Goal: Task Accomplishment & Management: Use online tool/utility

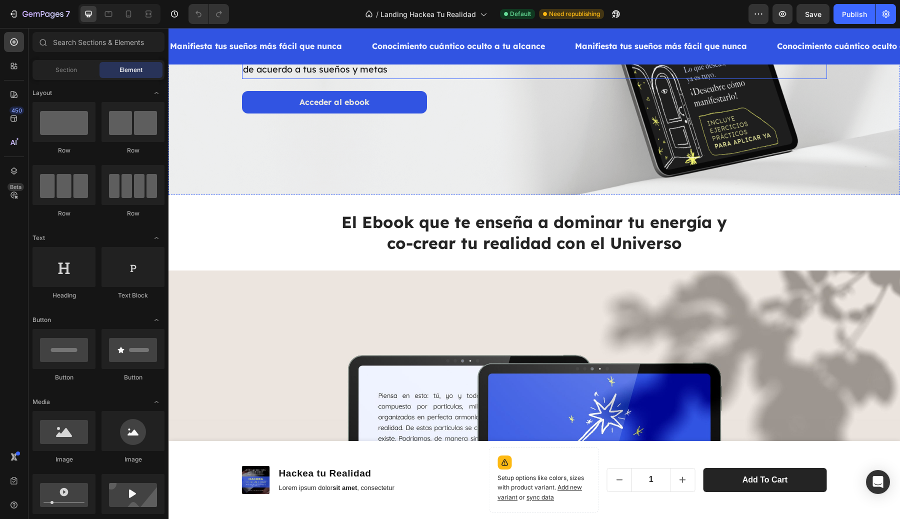
scroll to position [187, 0]
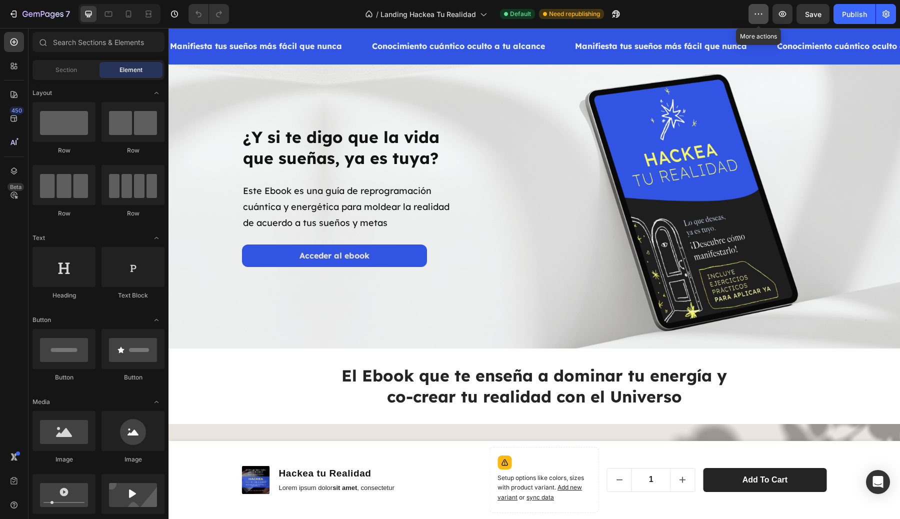
click at [767, 8] on button "button" at bounding box center [758, 14] width 20 height 20
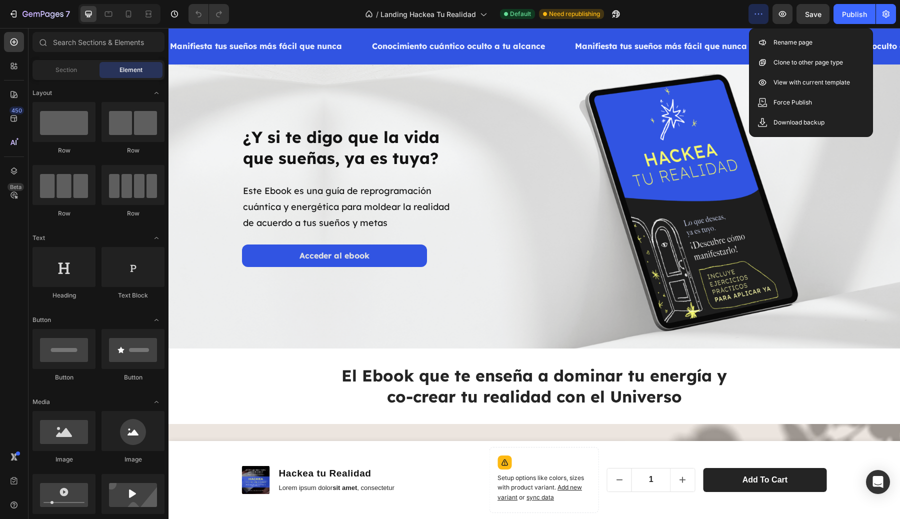
click at [765, 9] on button "button" at bounding box center [758, 14] width 20 height 20
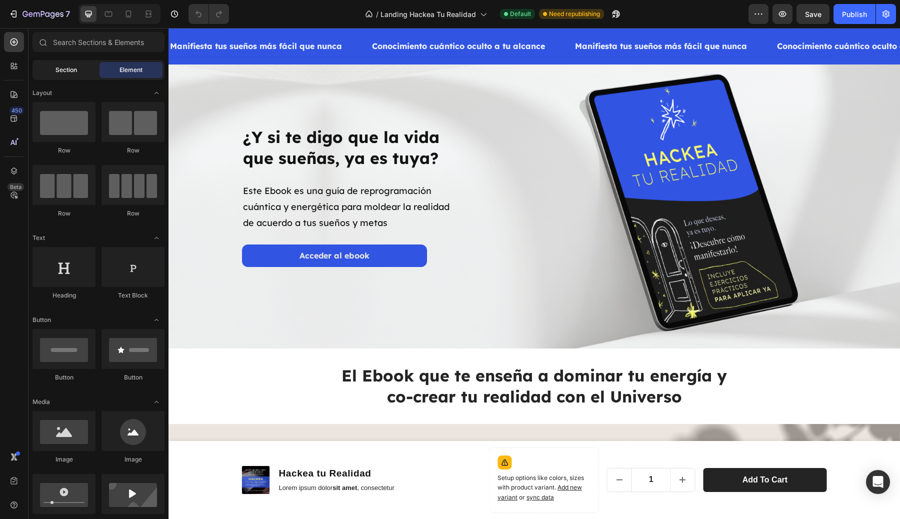
click at [63, 75] on div "Section" at bounding box center [65, 70] width 63 height 16
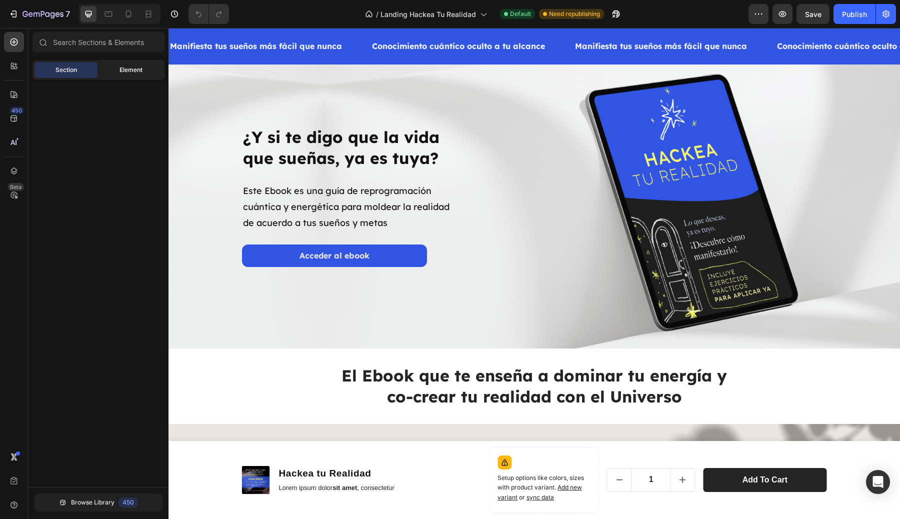
click at [141, 73] on span "Element" at bounding box center [130, 69] width 23 height 9
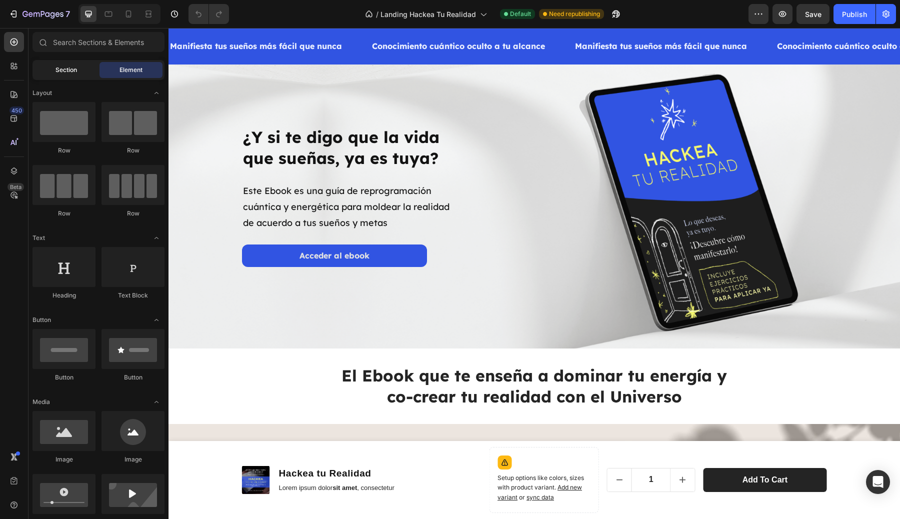
click at [91, 73] on div "Section" at bounding box center [65, 70] width 63 height 16
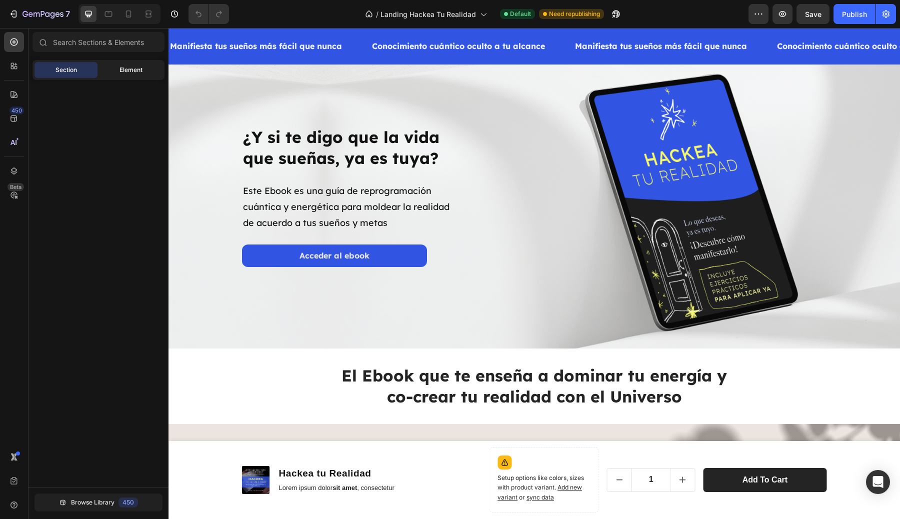
click at [142, 68] on span "Element" at bounding box center [130, 69] width 23 height 9
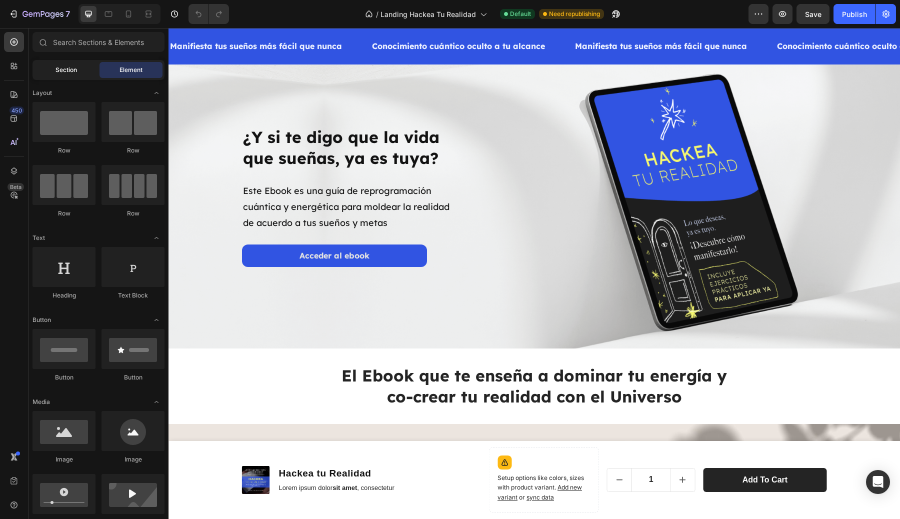
click at [73, 66] on span "Section" at bounding box center [65, 69] width 21 height 9
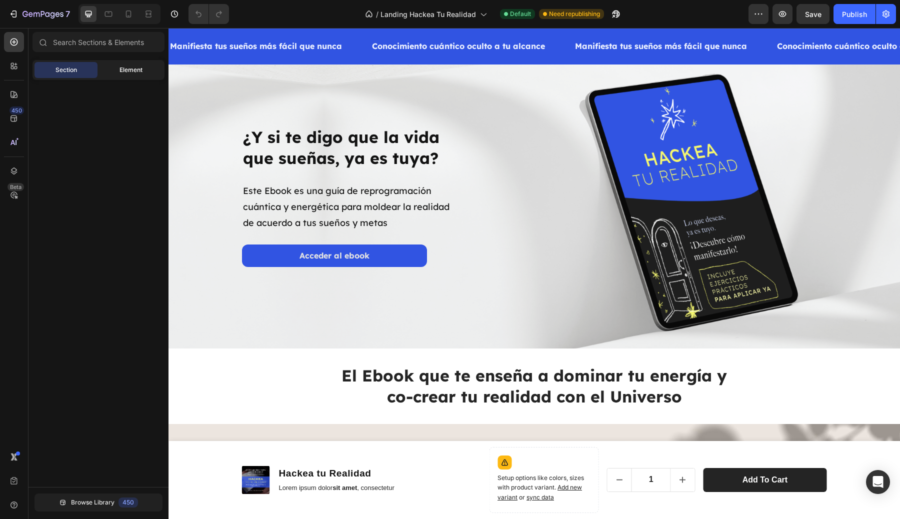
click at [123, 70] on span "Element" at bounding box center [130, 69] width 23 height 9
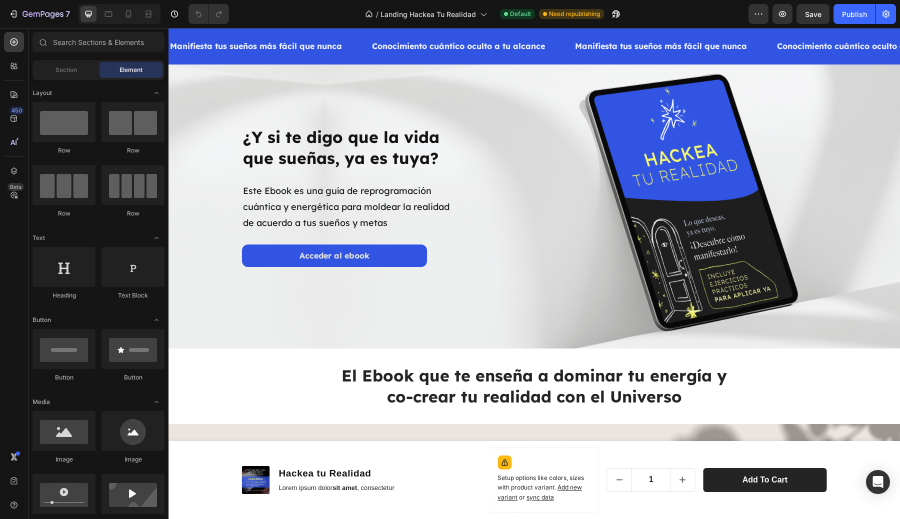
click at [52, 79] on div "Section Element" at bounding box center [98, 70] width 132 height 20
